Goal: Find specific page/section: Find specific page/section

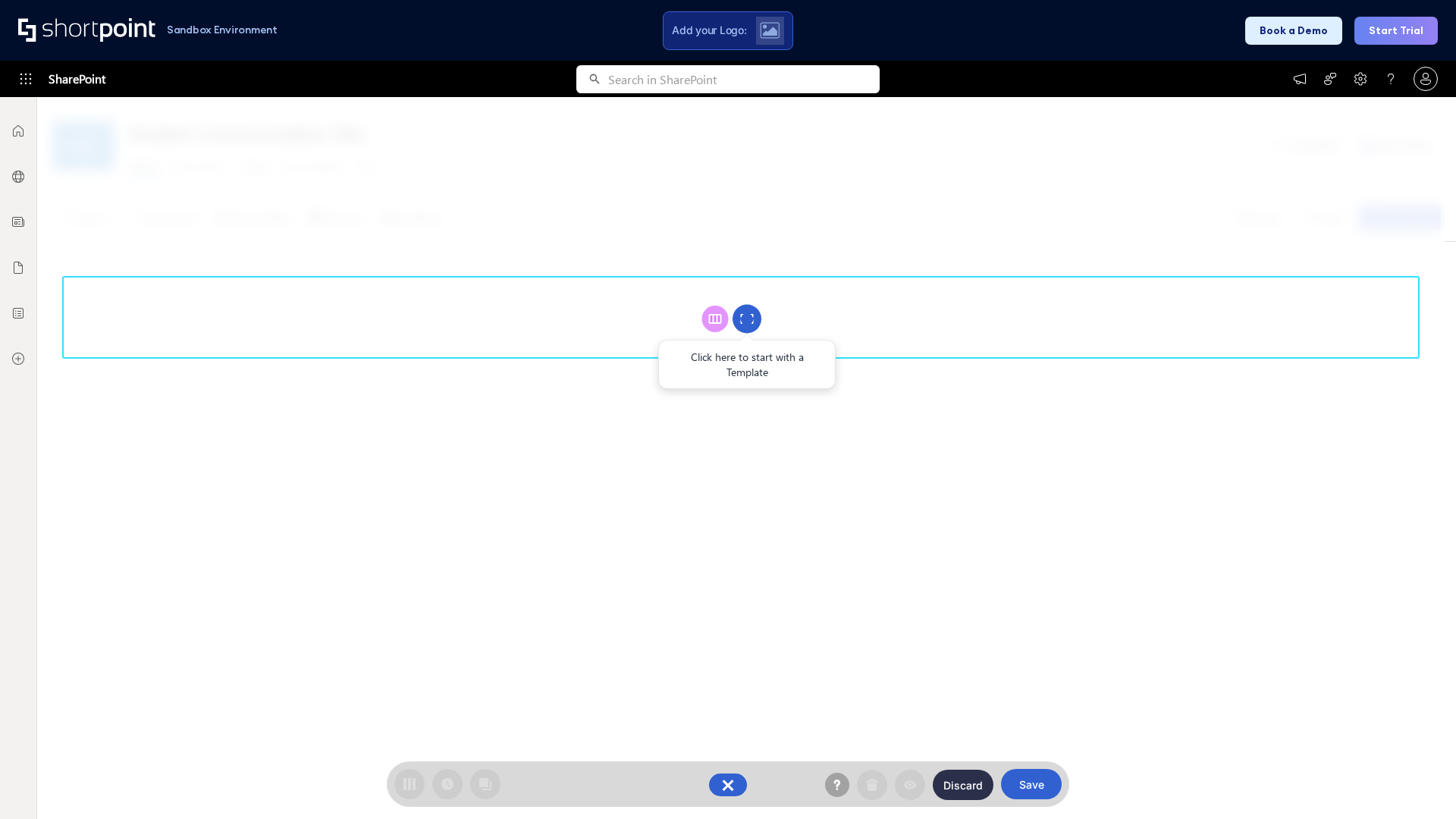
click at [747, 318] on circle at bounding box center [746, 318] width 29 height 29
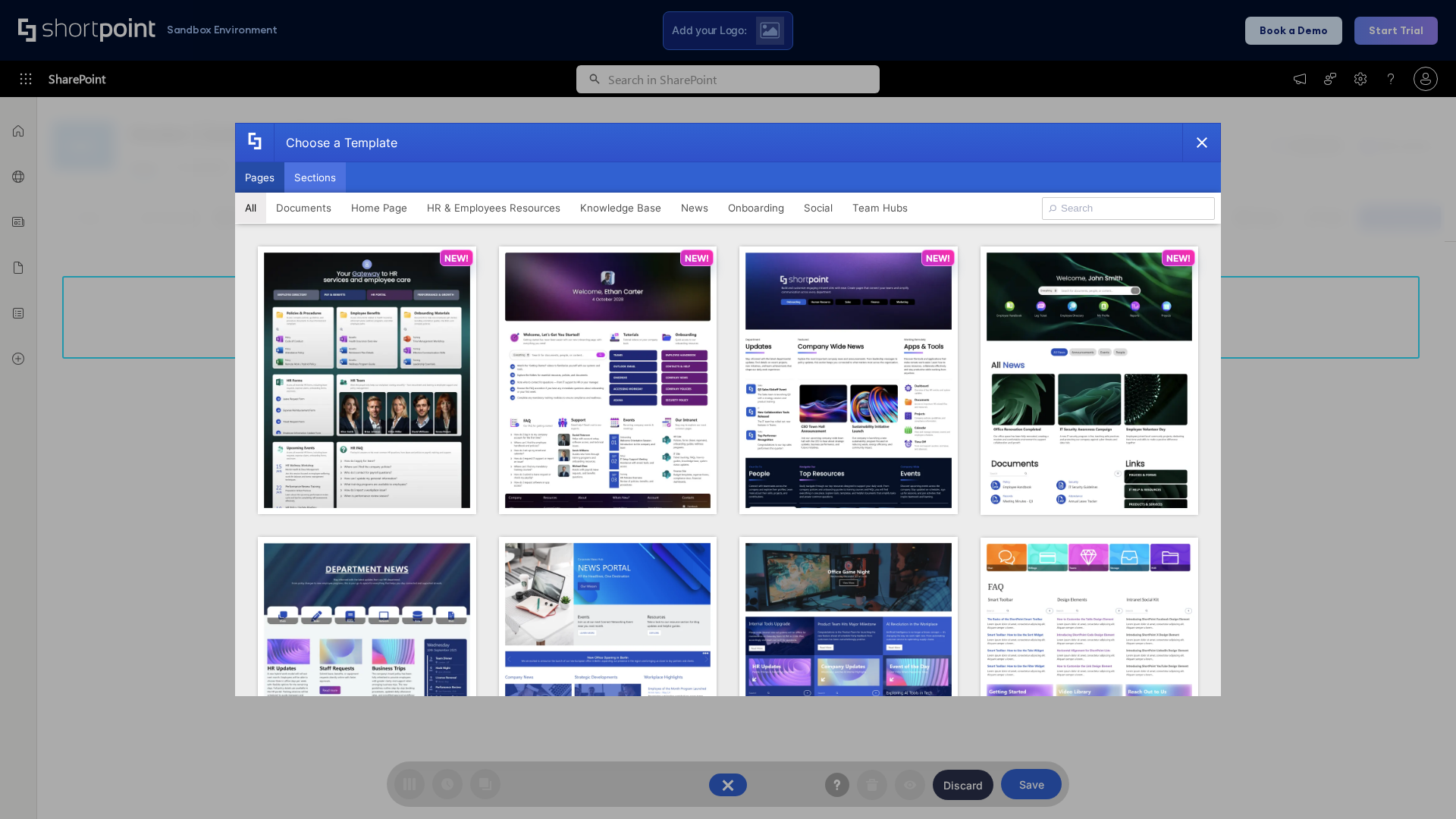
click at [315, 177] on button "Sections" at bounding box center [314, 177] width 61 height 30
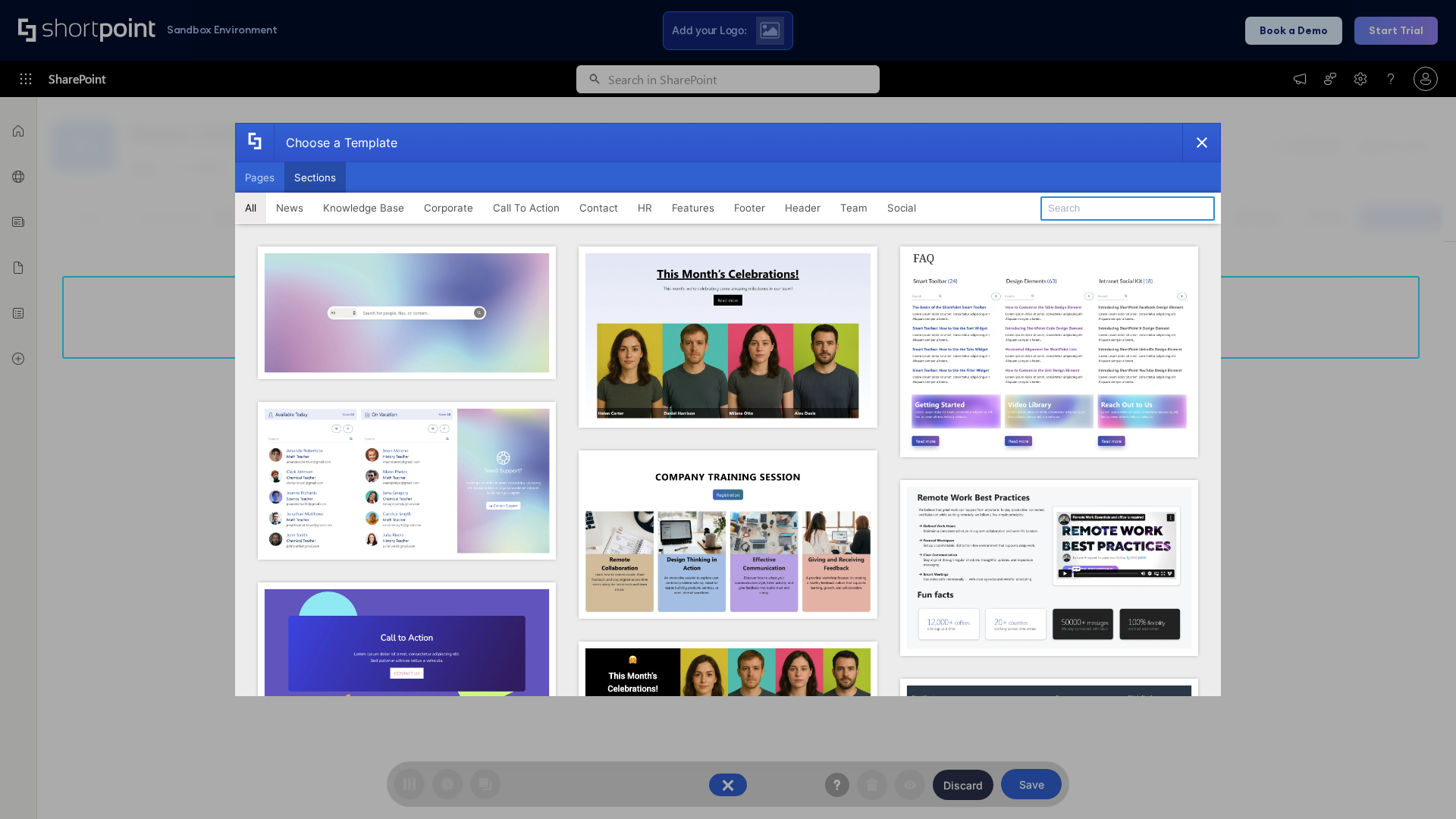
type input "Footer 8"
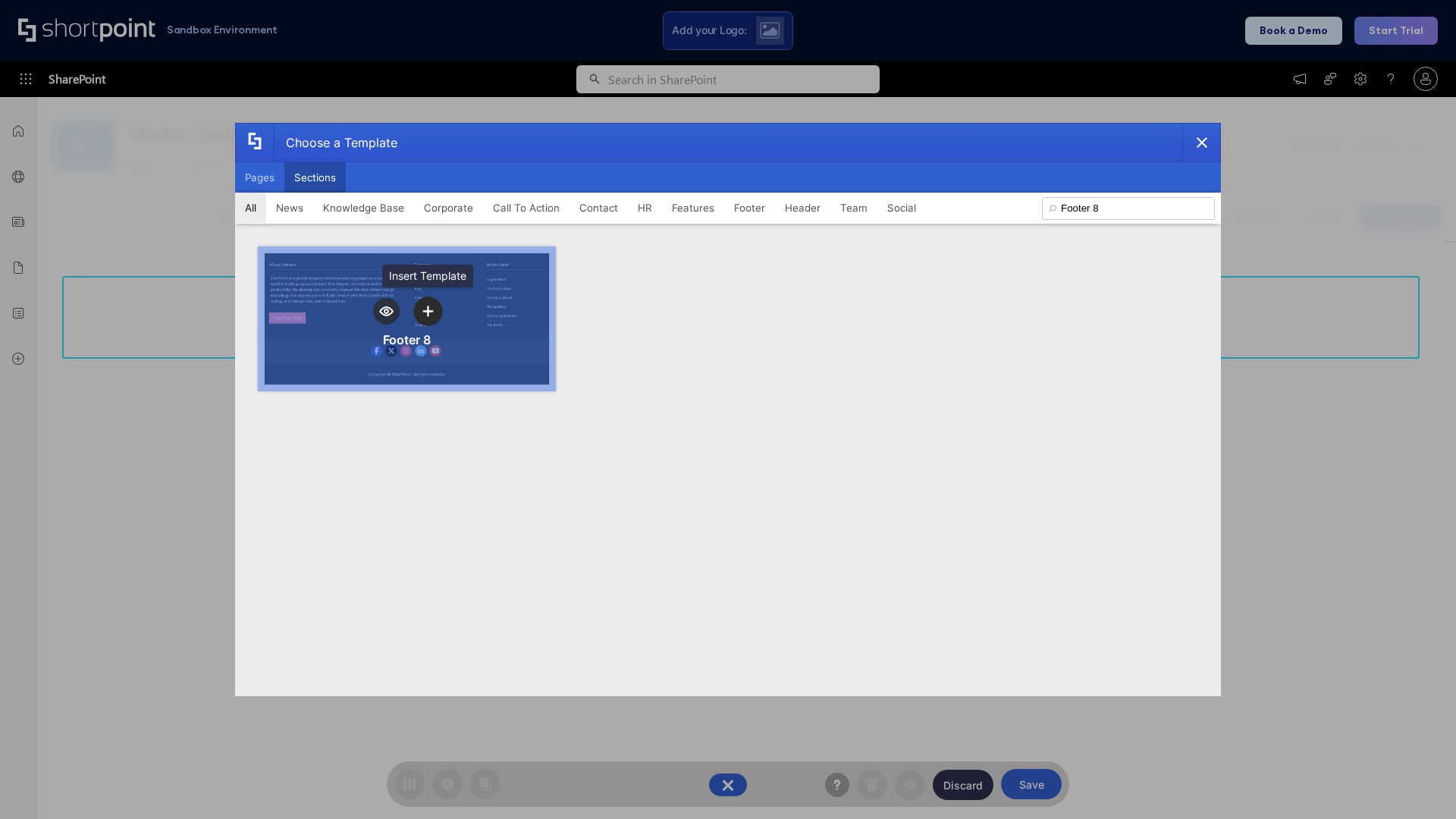
click at [428, 311] on icon "template selector" at bounding box center [427, 310] width 11 height 11
